Goal: Complete application form

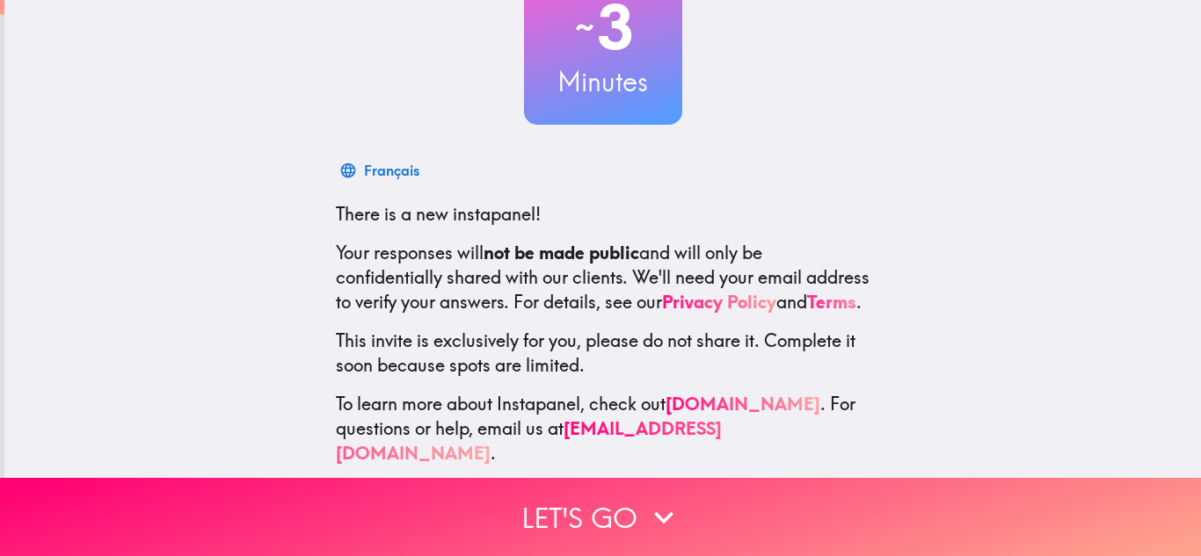
scroll to position [162, 0]
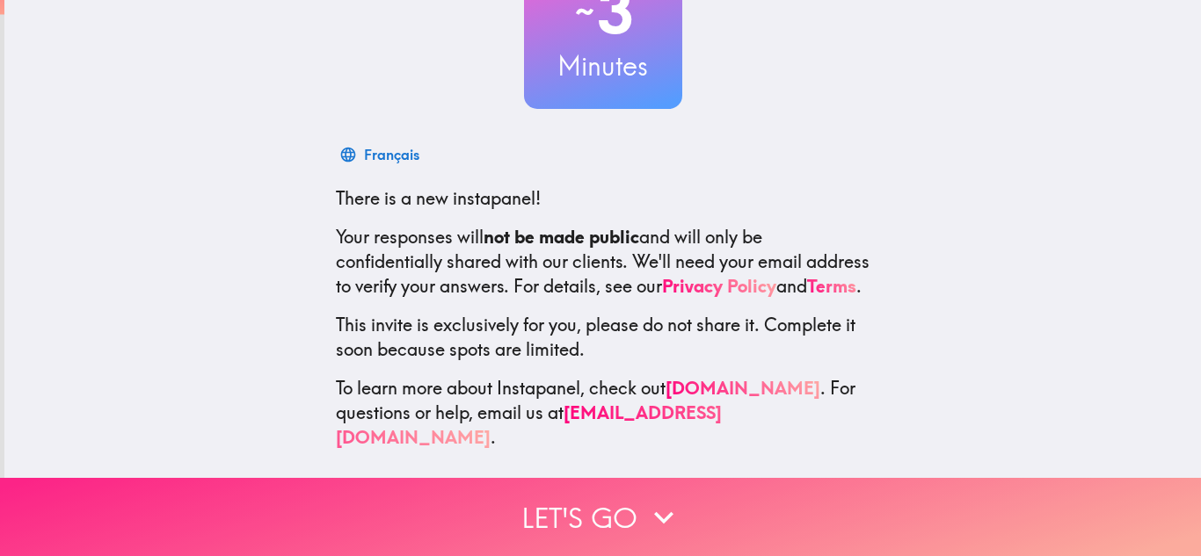
click at [645, 490] on button "Let's go" at bounding box center [600, 517] width 1201 height 78
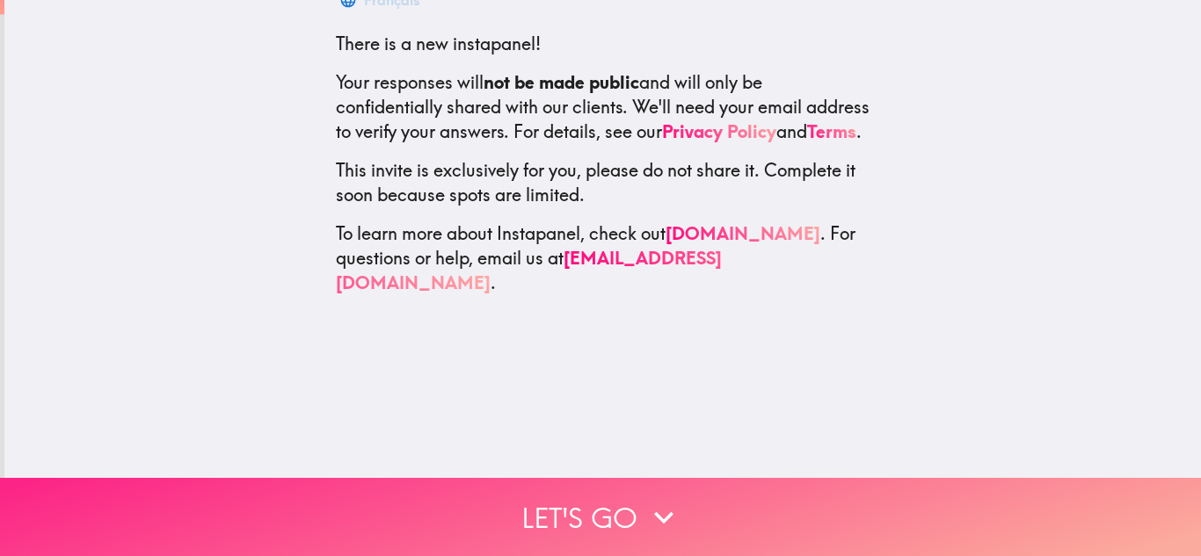
scroll to position [0, 0]
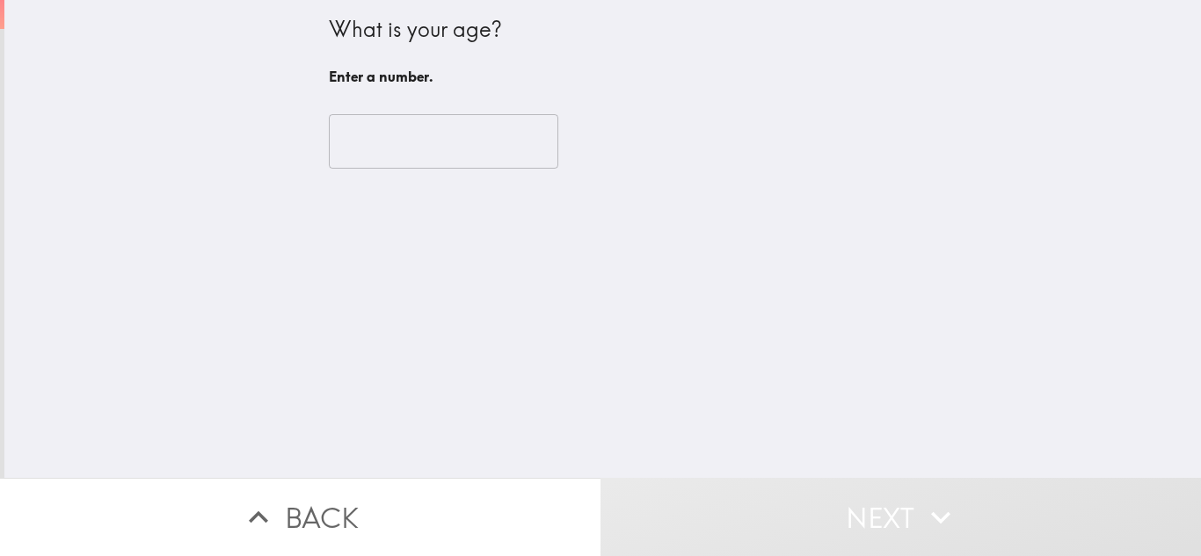
click at [469, 158] on input "number" at bounding box center [443, 141] width 229 height 54
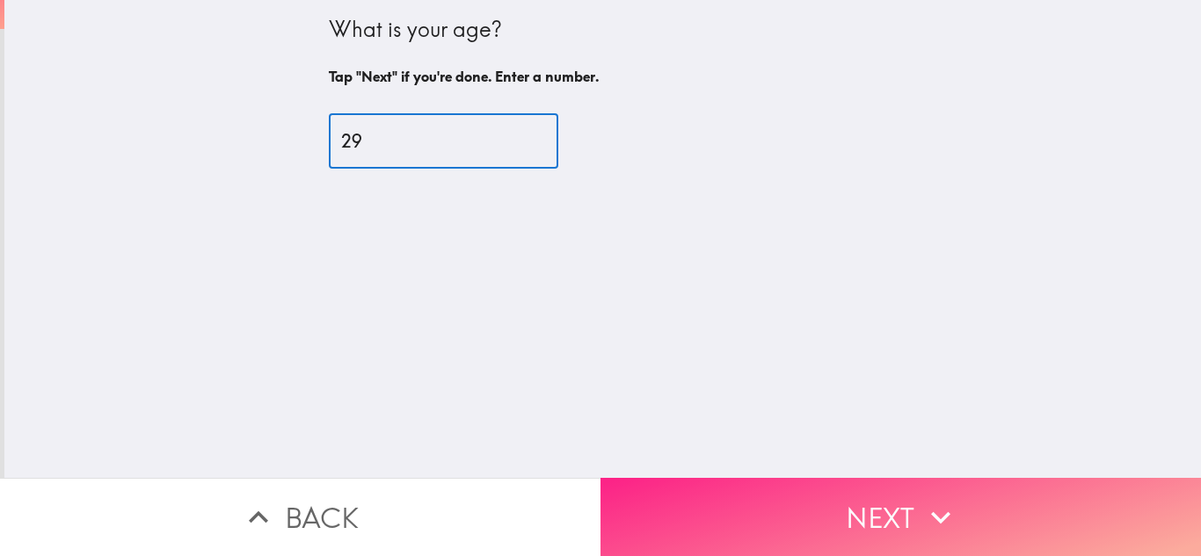
type input "29"
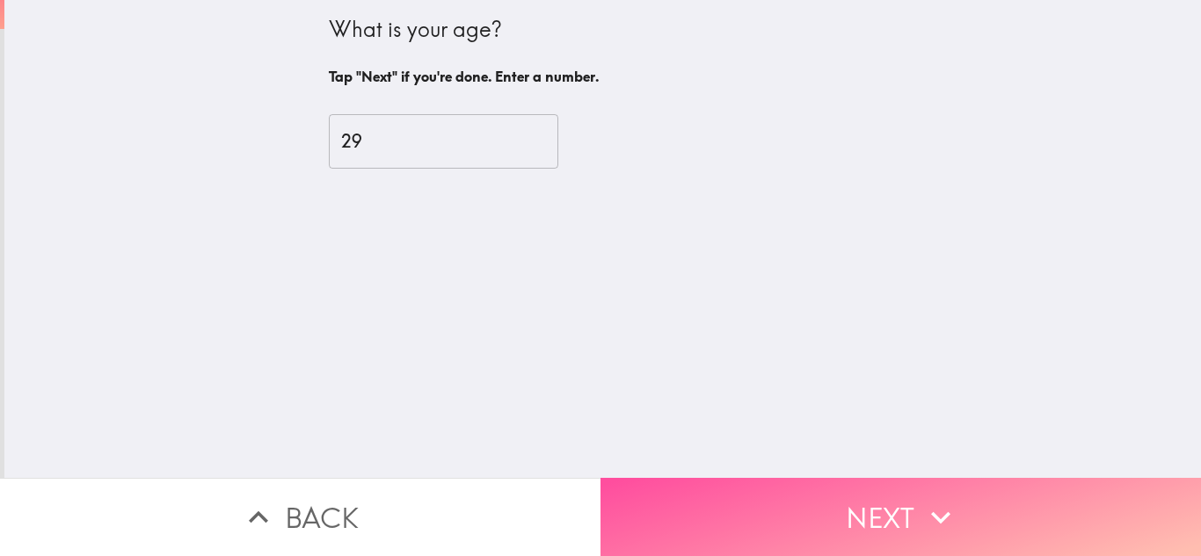
click at [770, 520] on button "Next" at bounding box center [900, 517] width 600 height 78
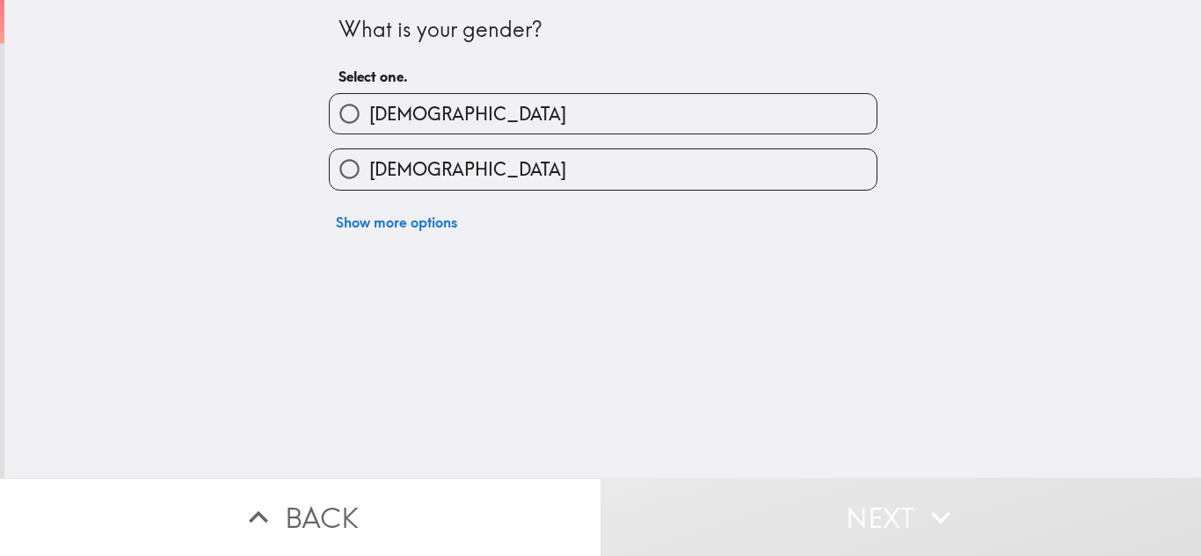
click at [452, 117] on label "[DEMOGRAPHIC_DATA]" at bounding box center [603, 114] width 547 height 40
click at [369, 117] on input "[DEMOGRAPHIC_DATA]" at bounding box center [350, 114] width 40 height 40
radio input "true"
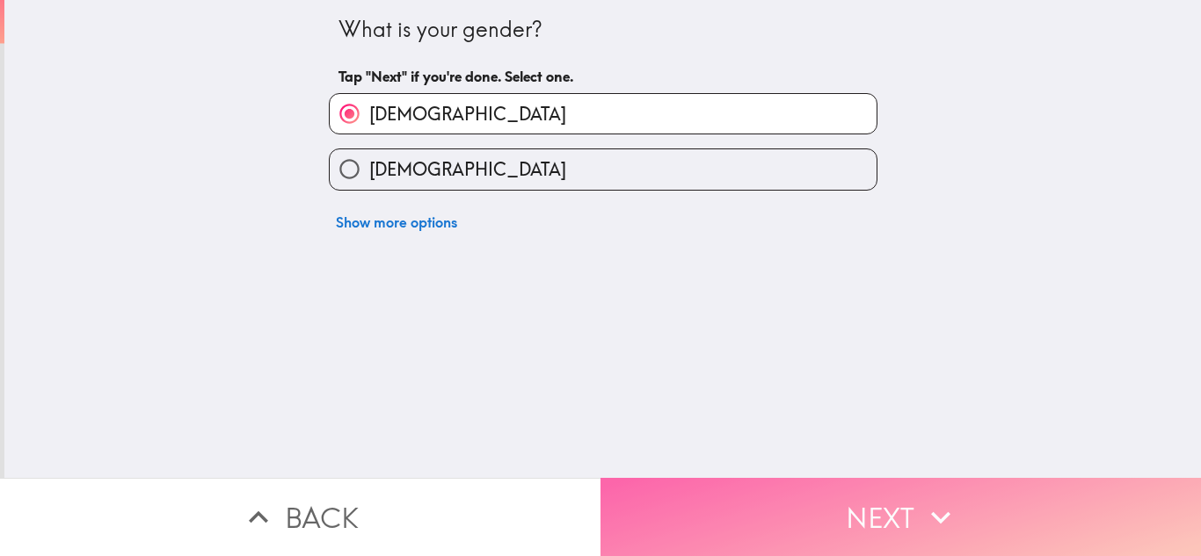
click at [710, 509] on button "Next" at bounding box center [900, 517] width 600 height 78
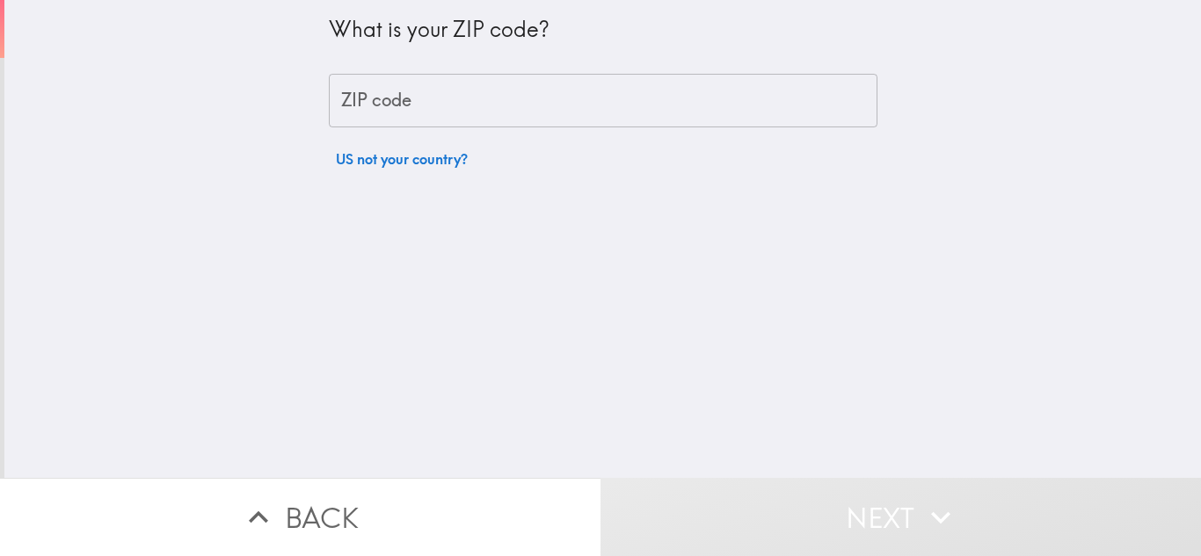
click at [430, 104] on input "ZIP code" at bounding box center [603, 101] width 548 height 54
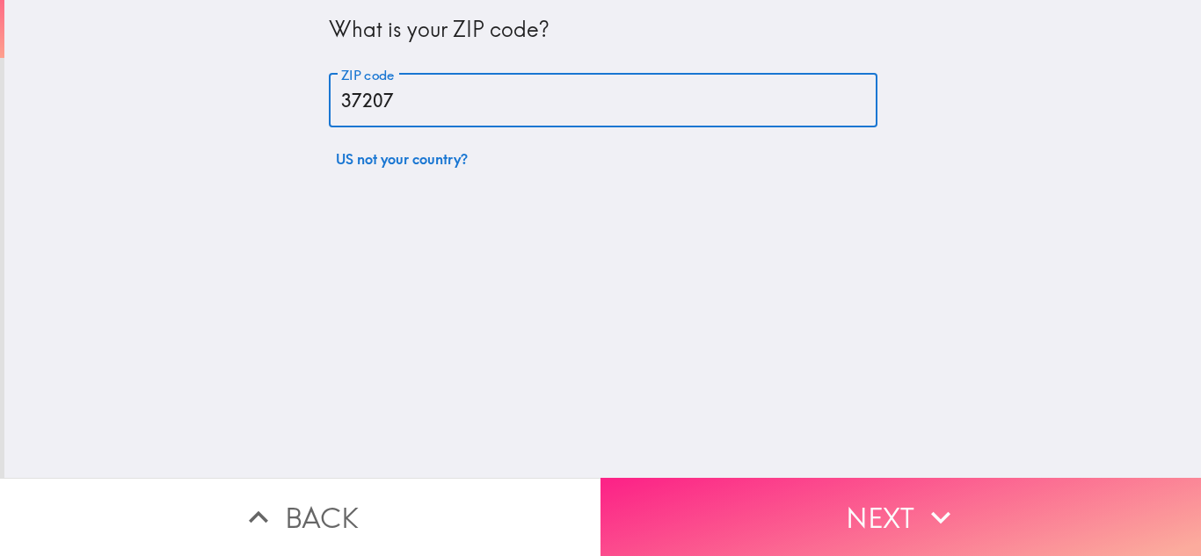
type input "37207"
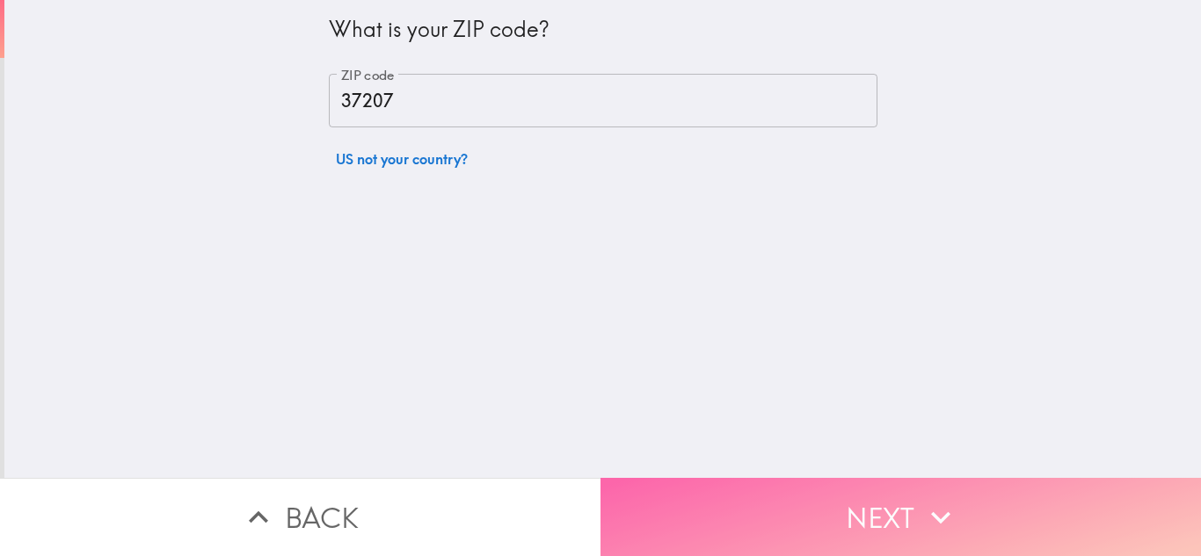
click at [733, 484] on button "Next" at bounding box center [900, 517] width 600 height 78
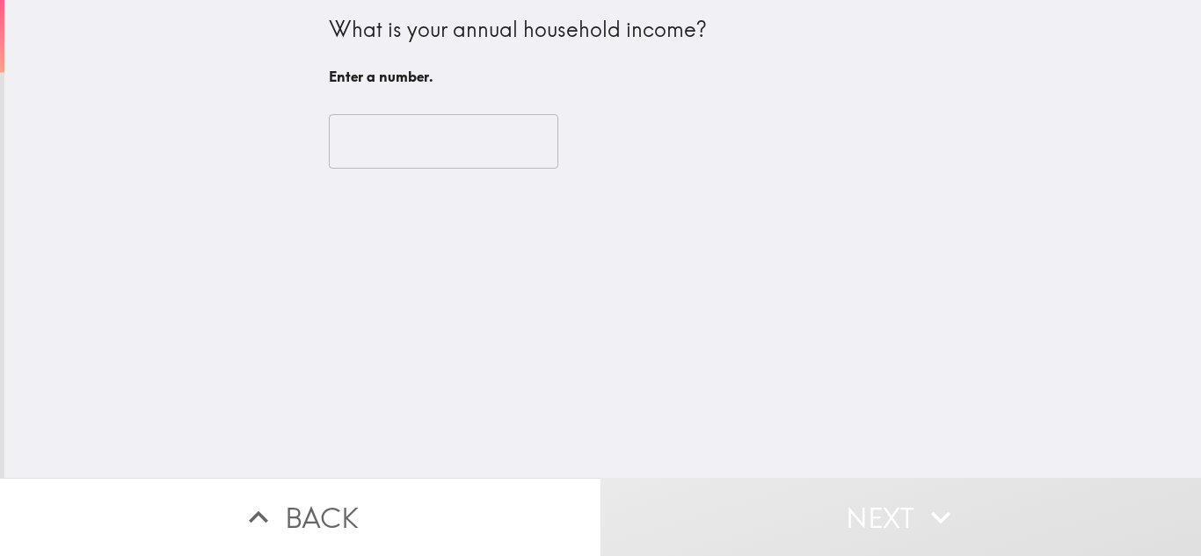
click at [383, 122] on input "number" at bounding box center [443, 141] width 229 height 54
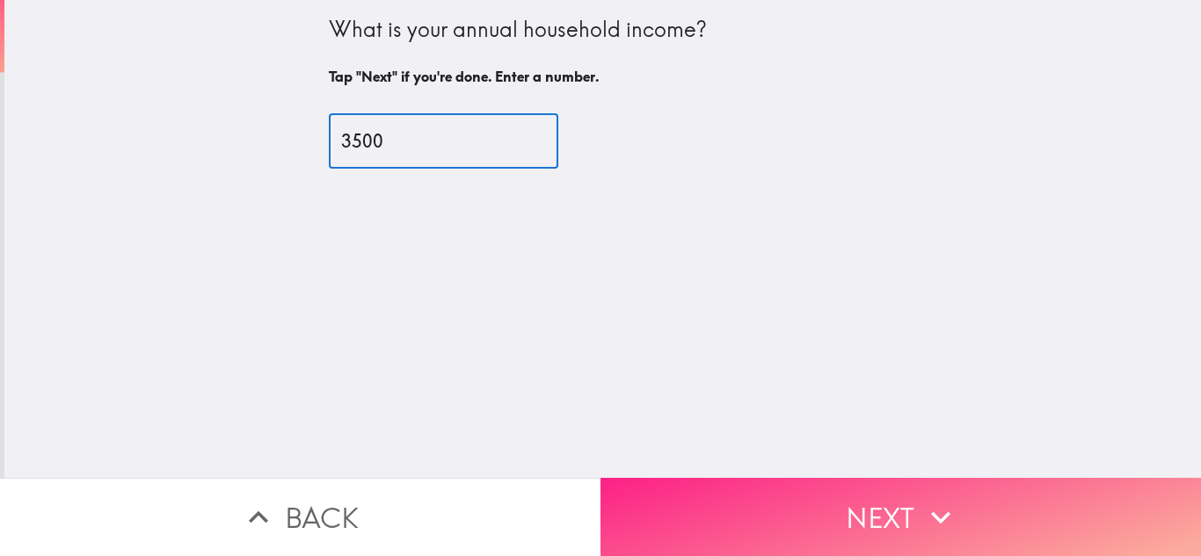
type input "3500"
click at [860, 495] on button "Next" at bounding box center [900, 517] width 600 height 78
